Goal: Task Accomplishment & Management: Manage account settings

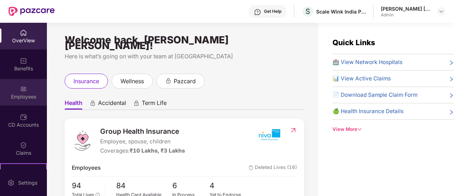
click at [26, 91] on div "Employees" at bounding box center [23, 92] width 47 height 27
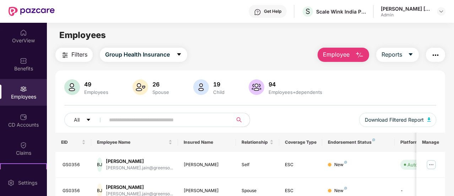
click at [117, 122] on input "text" at bounding box center [166, 119] width 114 height 11
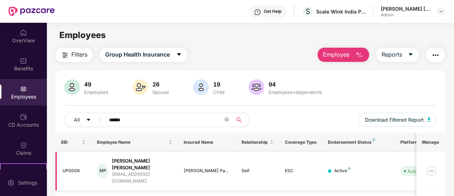
type input "******"
click at [431, 165] on img at bounding box center [431, 170] width 11 height 11
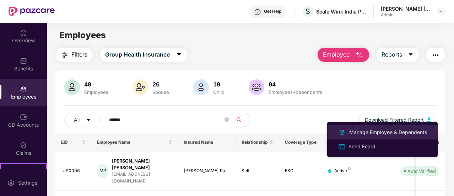
click at [366, 134] on div "Manage Employee & Dependents" at bounding box center [388, 132] width 81 height 8
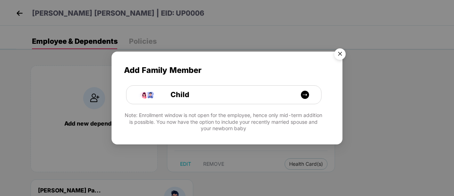
click at [338, 55] on img "Close" at bounding box center [340, 55] width 20 height 20
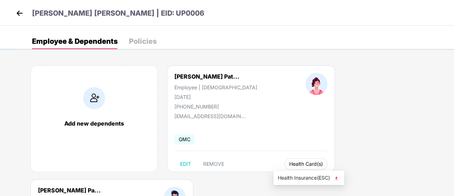
click at [297, 165] on span "Health Card(s)" at bounding box center [306, 164] width 34 height 4
click at [296, 180] on span "Health Insurance(ESC)" at bounding box center [309, 178] width 62 height 8
click at [441, 94] on div "Add new dependents [PERSON_NAME] Pat... Employee | [DEMOGRAPHIC_DATA] [DATE] [P…" at bounding box center [235, 179] width 438 height 249
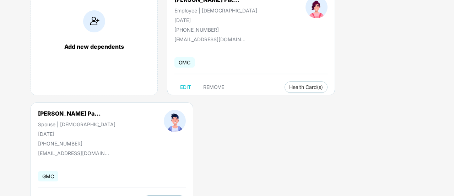
scroll to position [107, 0]
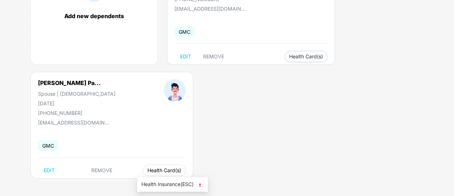
click at [156, 169] on span "Health Card(s)" at bounding box center [165, 171] width 34 height 4
click at [169, 186] on span "Health Insurance(ESC)" at bounding box center [173, 184] width 62 height 8
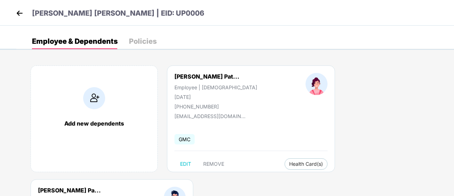
click at [19, 11] on img at bounding box center [19, 13] width 11 height 11
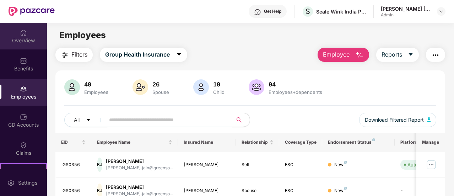
click at [23, 39] on div "OverView" at bounding box center [23, 40] width 47 height 7
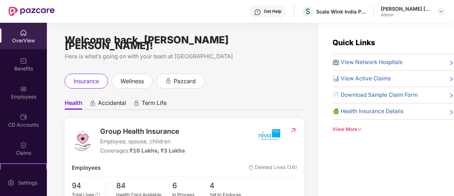
click at [354, 126] on div "View More" at bounding box center [394, 129] width 122 height 7
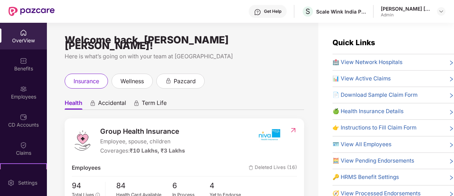
scroll to position [10, 0]
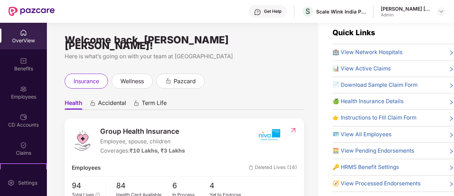
click at [362, 82] on span "📄 Download Sample Claim Form" at bounding box center [375, 85] width 85 height 9
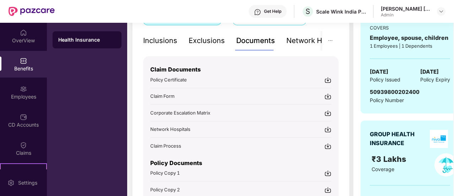
scroll to position [156, 0]
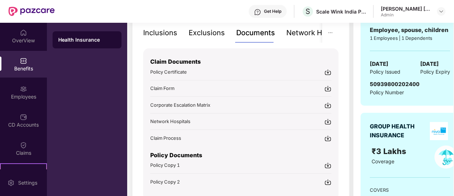
click at [329, 91] on img at bounding box center [328, 88] width 7 height 7
